Goal: Transaction & Acquisition: Purchase product/service

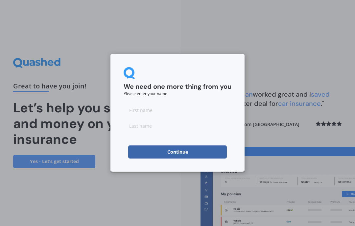
click at [169, 106] on input at bounding box center [177, 110] width 108 height 13
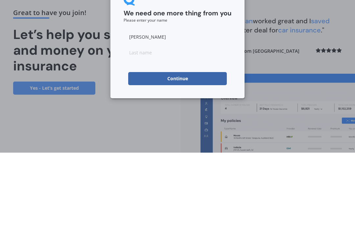
type input "[PERSON_NAME]"
click at [156, 119] on input at bounding box center [177, 125] width 108 height 13
type input "[PERSON_NAME]"
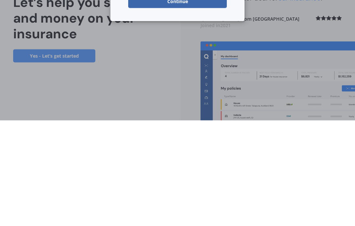
click at [215, 101] on button "Continue" at bounding box center [177, 107] width 98 height 13
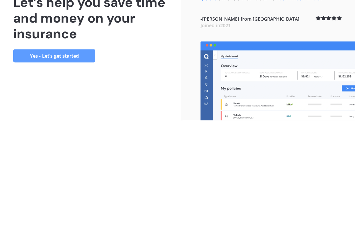
scroll to position [26, 0]
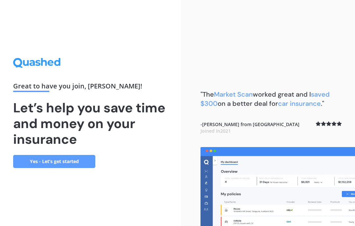
click at [81, 155] on link "Yes - Let’s get started" at bounding box center [54, 161] width 82 height 13
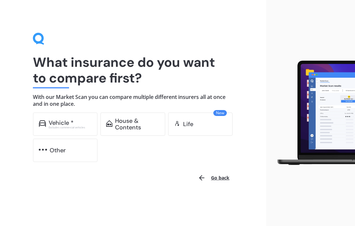
click at [59, 124] on div "Vehicle *" at bounding box center [61, 123] width 25 height 7
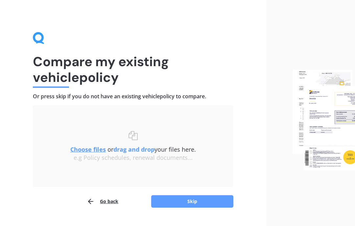
scroll to position [15, 0]
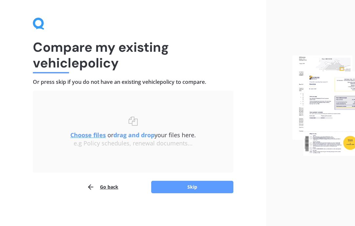
click at [214, 192] on button "Skip" at bounding box center [192, 187] width 82 height 12
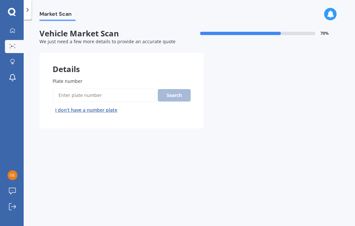
click at [126, 89] on input "Plate number" at bounding box center [104, 96] width 102 height 14
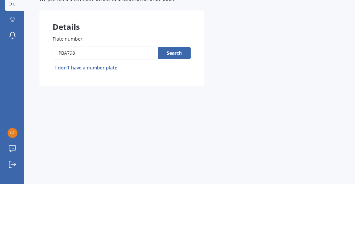
type input "PBA798"
click at [185, 89] on button "Search" at bounding box center [174, 95] width 33 height 12
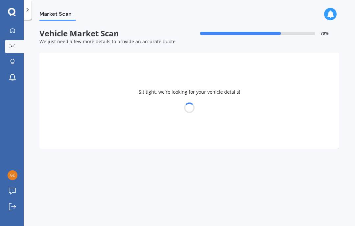
select select "ISUZU"
select select "D-MAX"
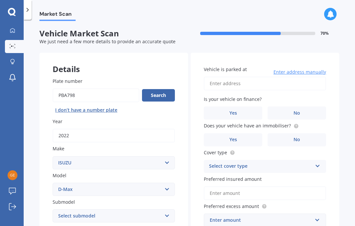
click at [98, 89] on input "Plate number" at bounding box center [96, 96] width 87 height 14
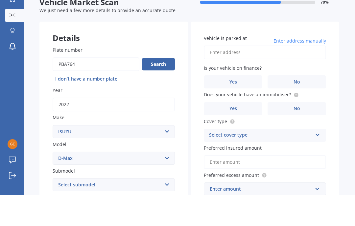
type input "PBA764"
click at [168, 89] on button "Search" at bounding box center [158, 95] width 33 height 12
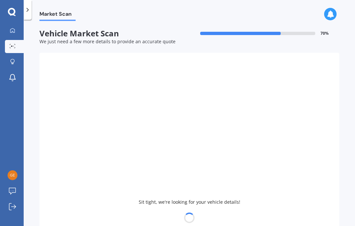
select select "HYUNDAI"
select select
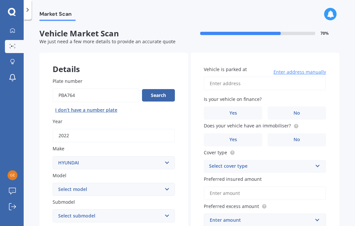
click at [312, 77] on input "Vehicle is parked at" at bounding box center [265, 84] width 122 height 14
type input "65 Gladstone Terrace, Gladstone, Invercargill 9810"
click at [307, 107] on label "No" at bounding box center [296, 113] width 58 height 13
click at [0, 0] on input "No" at bounding box center [0, 0] width 0 height 0
click at [308, 107] on label "No" at bounding box center [296, 113] width 58 height 13
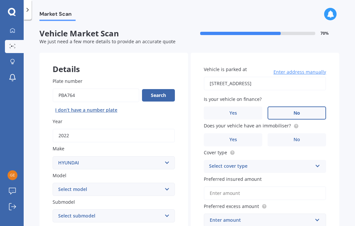
click at [0, 0] on input "No" at bounding box center [0, 0] width 0 height 0
click at [240, 107] on label "Yes" at bounding box center [233, 113] width 58 height 13
click at [0, 0] on input "Yes" at bounding box center [0, 0] width 0 height 0
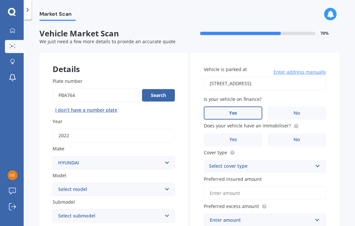
click at [301, 134] on label "No" at bounding box center [296, 140] width 58 height 13
click at [0, 0] on input "No" at bounding box center [0, 0] width 0 height 0
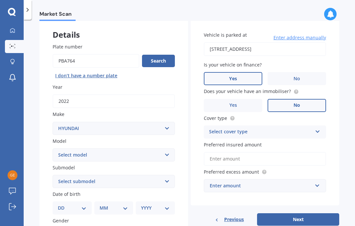
scroll to position [39, 0]
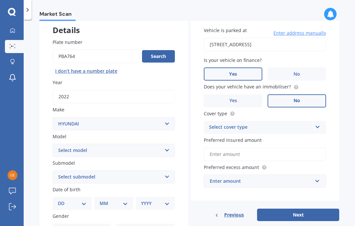
click at [168, 144] on select "Select model Accent Atoz Coupe Elantra Excel FX Coupe Getz Grandeur H1 H100 i20…" at bounding box center [114, 150] width 122 height 13
select select "SANTA FE"
click at [167, 171] on select "Select submodel 2.2 4WD CRDi Elite Turbo Diesel A5 2.2 4WD CRDi Turbo Diesel A5…" at bounding box center [114, 177] width 122 height 13
select select "TM HYBRID 1.6PHT/4WD GREY SUV"
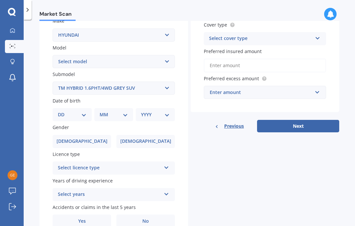
scroll to position [128, 0]
click at [170, 162] on div "Select licence type NZ Full NZ Restricted NZ Learners Australia United Kingdom …" at bounding box center [114, 168] width 122 height 13
